Goal: Task Accomplishment & Management: Complete application form

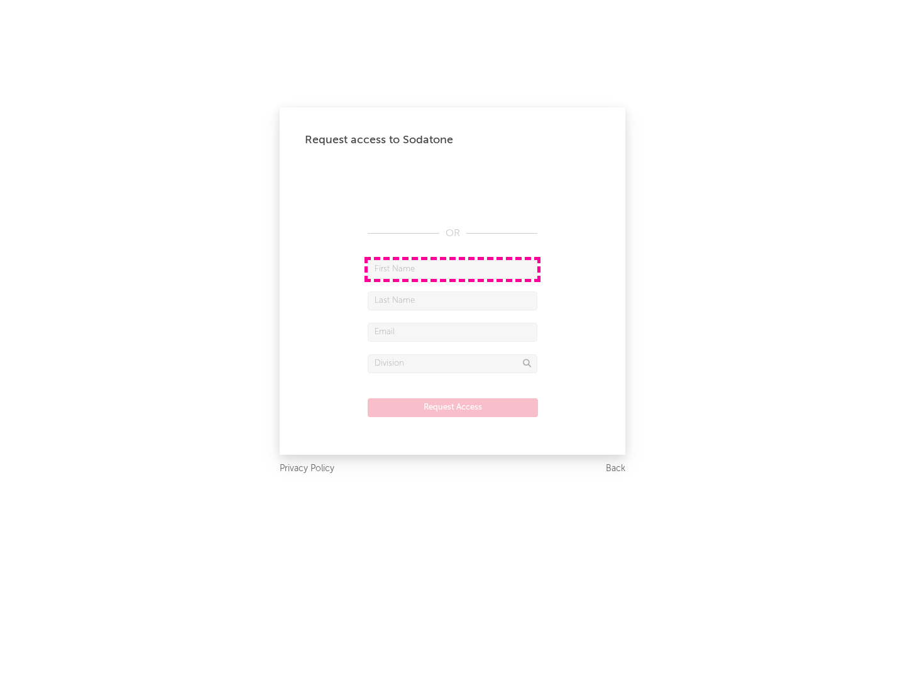
click at [452, 269] on input "text" at bounding box center [453, 269] width 170 height 19
type input "[PERSON_NAME]"
click at [452, 300] on input "text" at bounding box center [453, 301] width 170 height 19
type input "[PERSON_NAME]"
click at [452, 332] on input "text" at bounding box center [453, 332] width 170 height 19
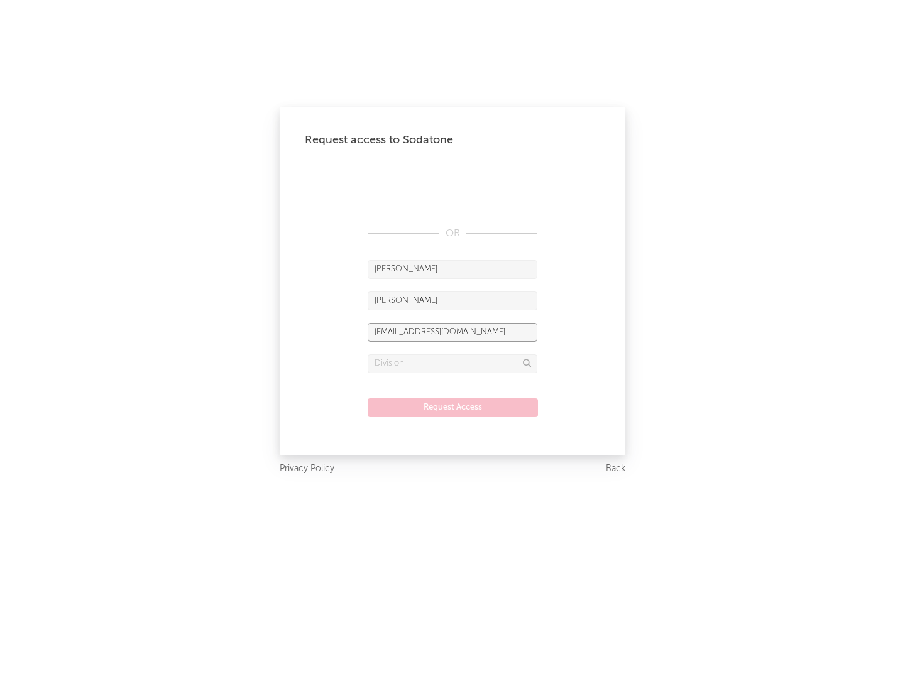
type input "[EMAIL_ADDRESS][DOMAIN_NAME]"
click at [452, 363] on input "text" at bounding box center [453, 363] width 170 height 19
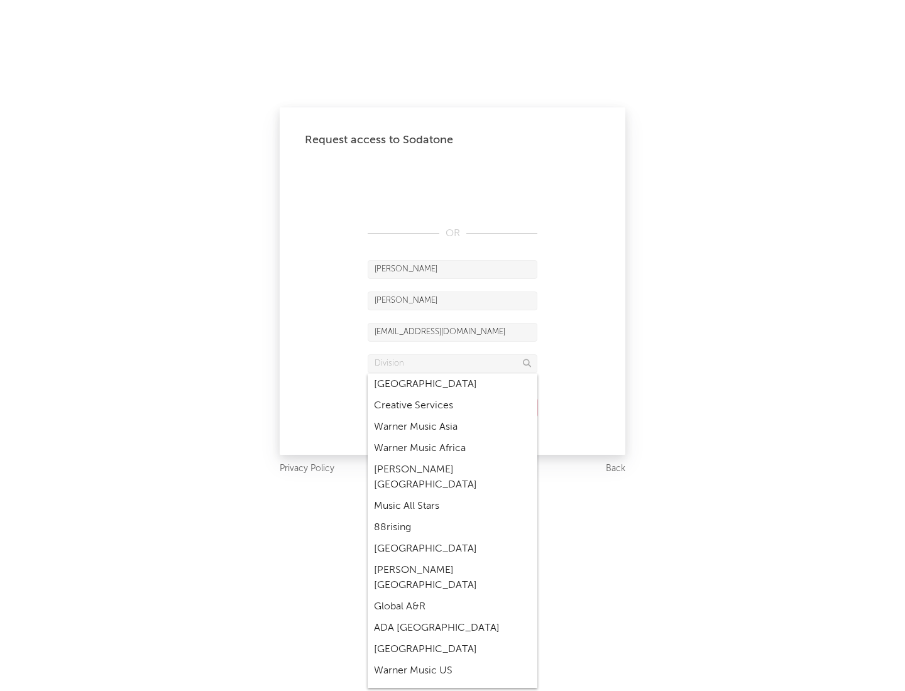
click at [452, 496] on div "Music All Stars" at bounding box center [453, 506] width 170 height 21
type input "Music All Stars"
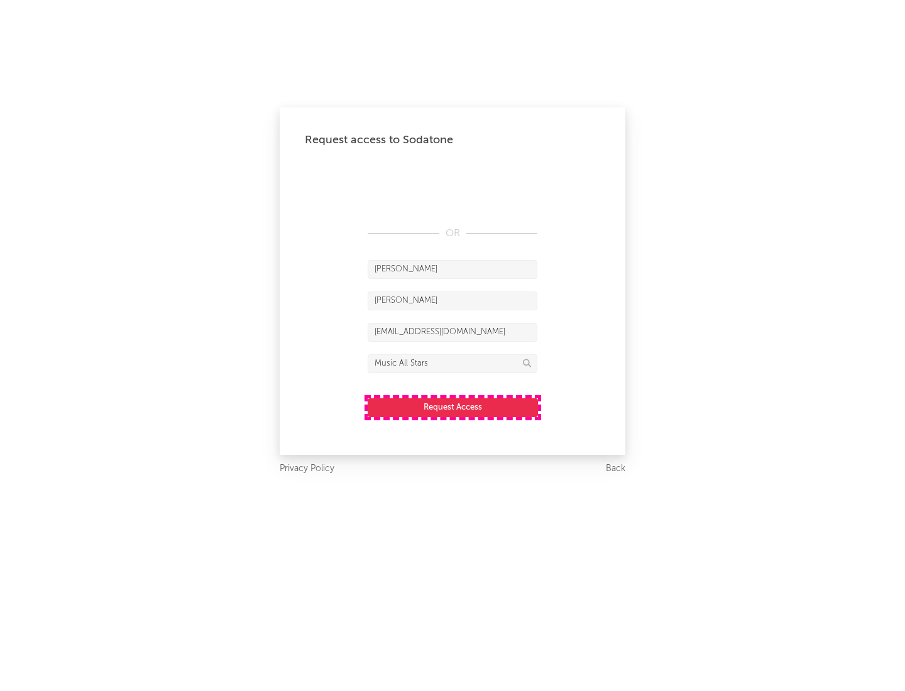
click at [452, 407] on button "Request Access" at bounding box center [453, 407] width 170 height 19
